Goal: Navigation & Orientation: Find specific page/section

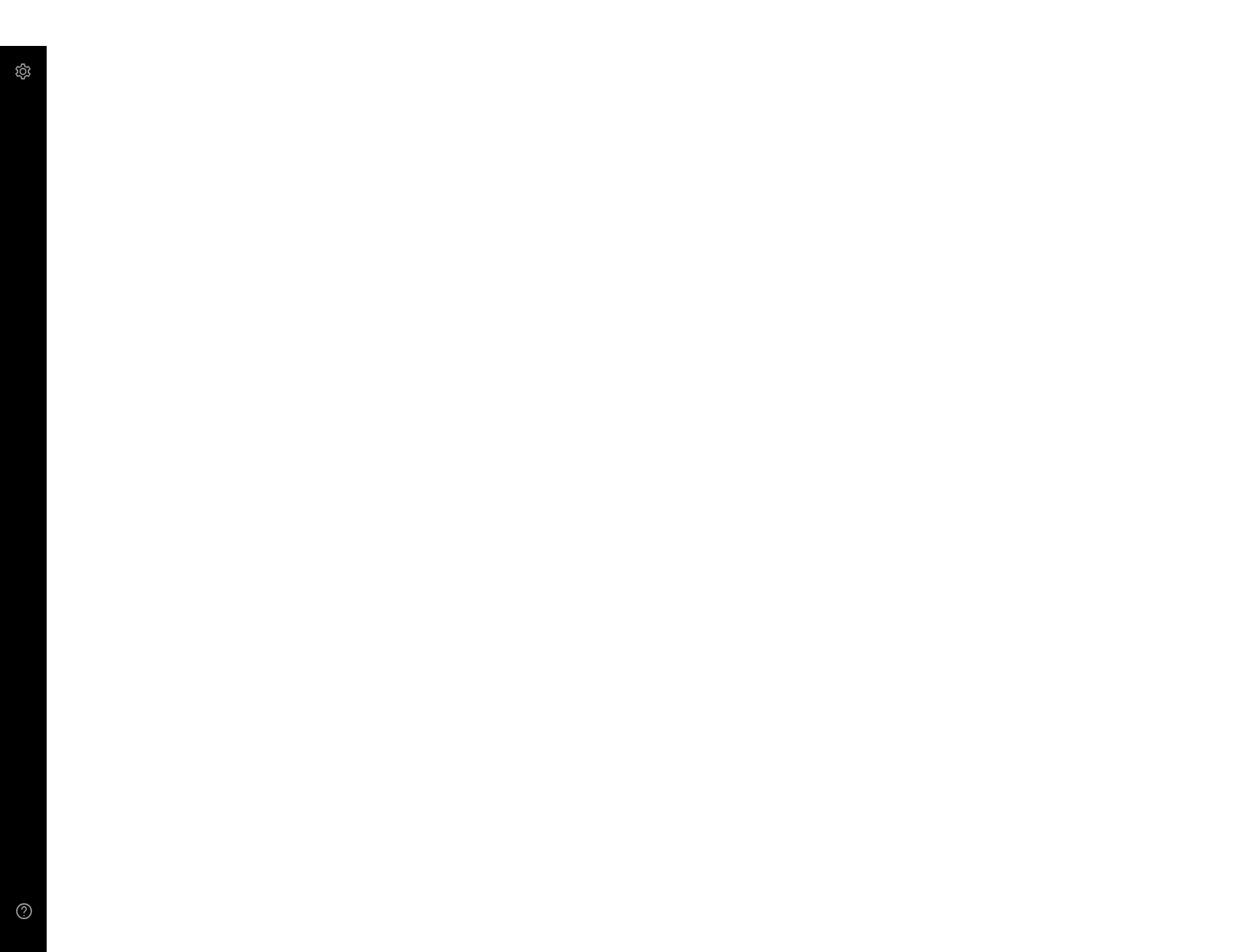
click at [665, 178] on main at bounding box center [624, 476] width 1247 height 952
